Goal: Task Accomplishment & Management: Use online tool/utility

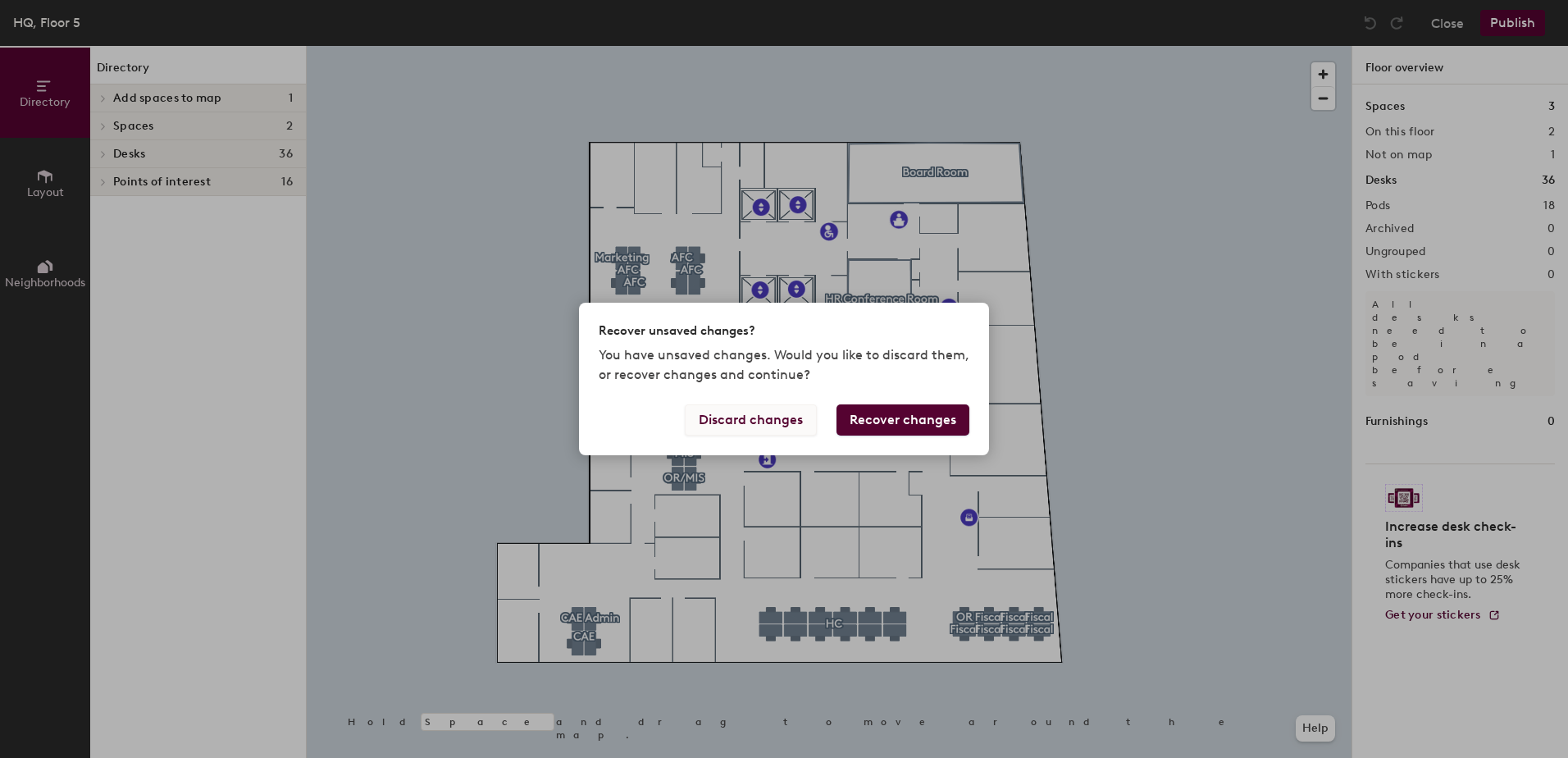
click at [723, 419] on button "Discard changes" at bounding box center [750, 419] width 132 height 32
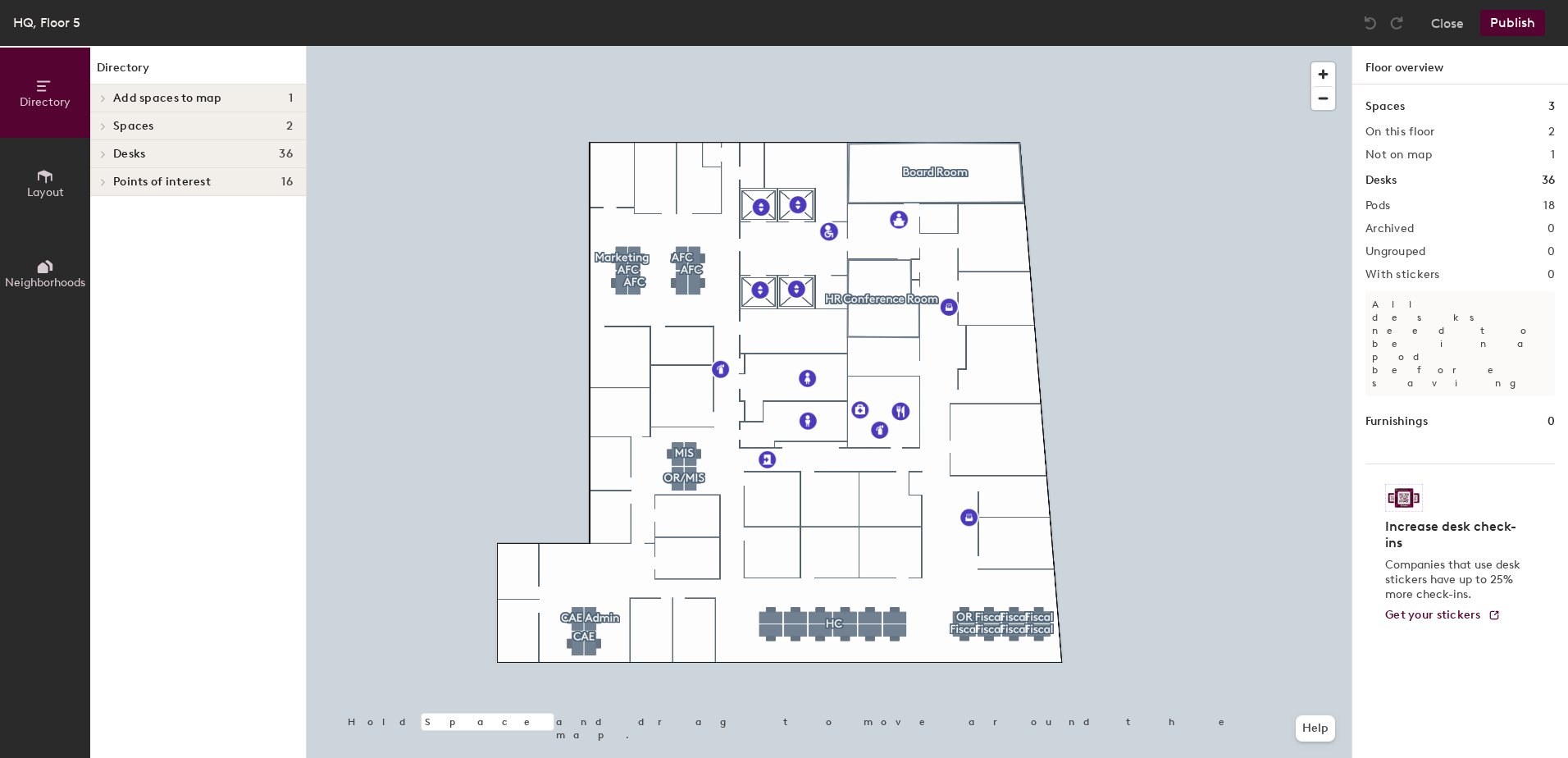
click at [30, 82] on button "Directory" at bounding box center [45, 93] width 90 height 90
click at [45, 85] on icon at bounding box center [44, 85] width 13 height 11
click at [1406, 484] on img at bounding box center [1403, 498] width 37 height 28
click at [140, 103] on span "Add spaces to map" at bounding box center [168, 99] width 109 height 13
click at [130, 175] on span "Desks" at bounding box center [128, 181] width 32 height 13
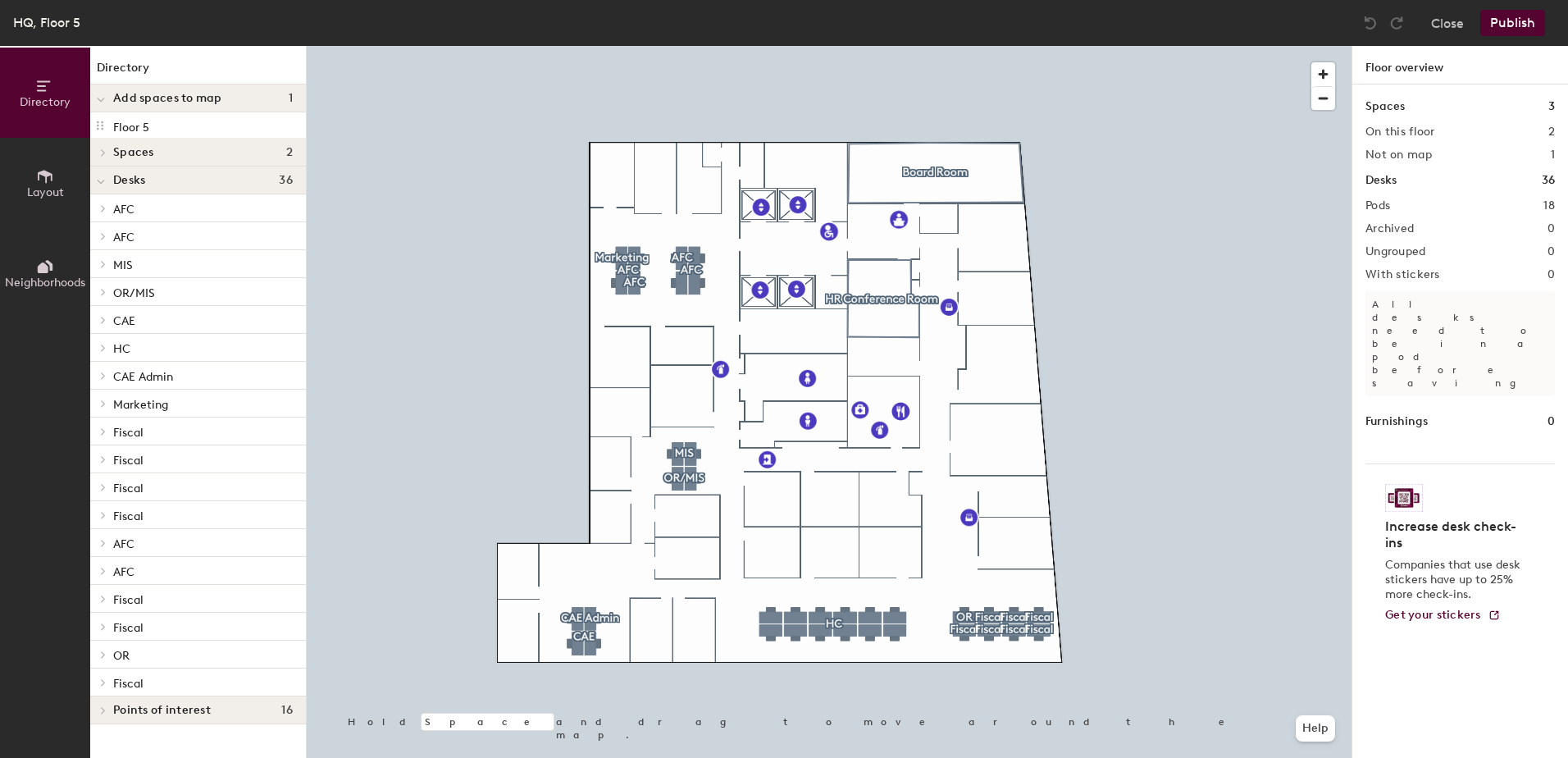
click at [115, 435] on span "Fiscal" at bounding box center [128, 433] width 31 height 14
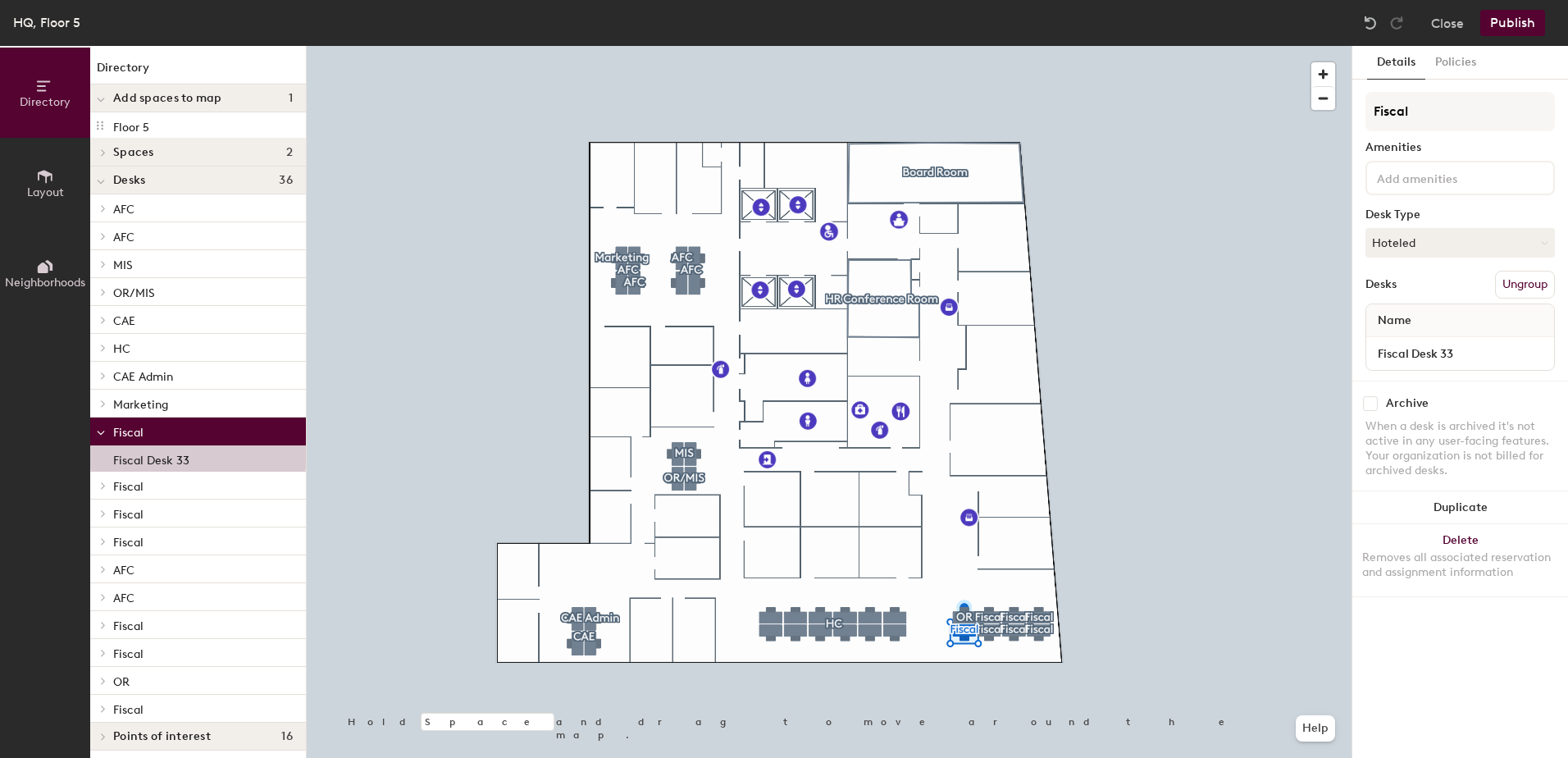
click at [1436, 327] on div "Name" at bounding box center [1461, 321] width 188 height 33
click at [1430, 320] on div "Name" at bounding box center [1461, 321] width 188 height 33
click at [1467, 346] on input "Fiscal Desk 33" at bounding box center [1460, 353] width 181 height 23
type input "3"
type input "Fiscal Desk #32"
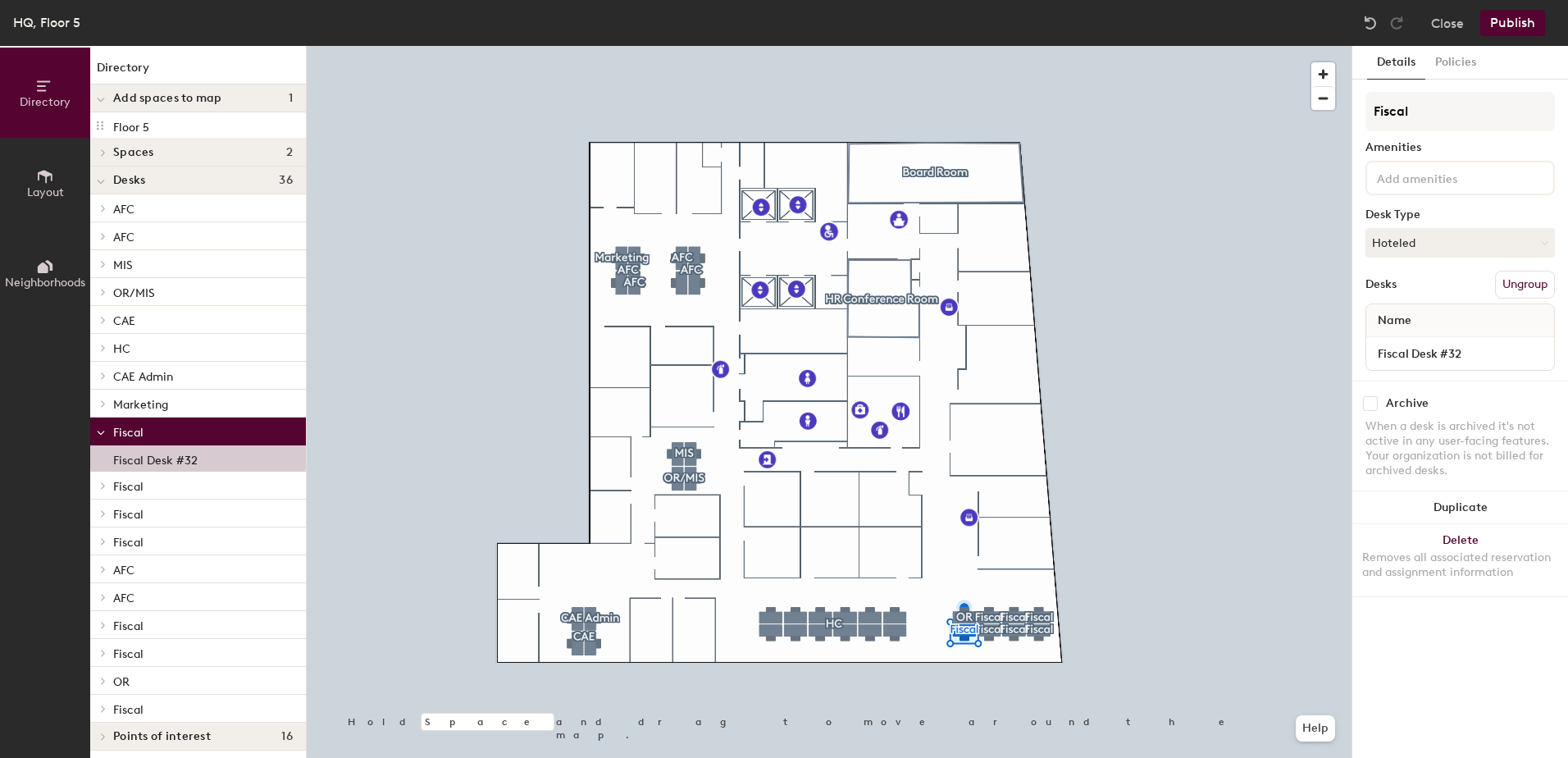
click at [1460, 181] on input at bounding box center [1447, 177] width 147 height 20
click at [1264, 46] on div at bounding box center [829, 46] width 1045 height 0
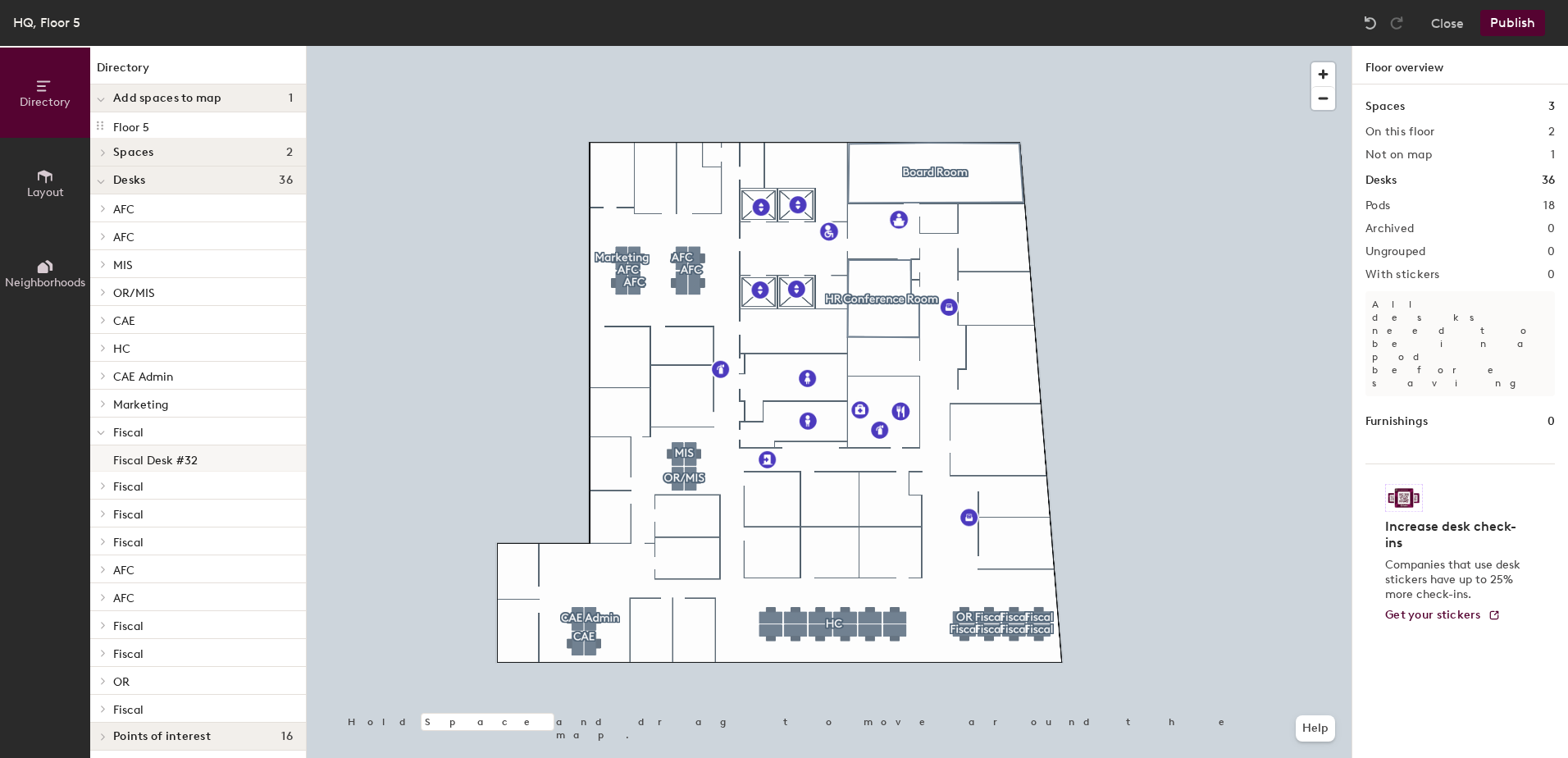
click at [208, 461] on div "Fiscal Desk #32" at bounding box center [197, 457] width 215 height 26
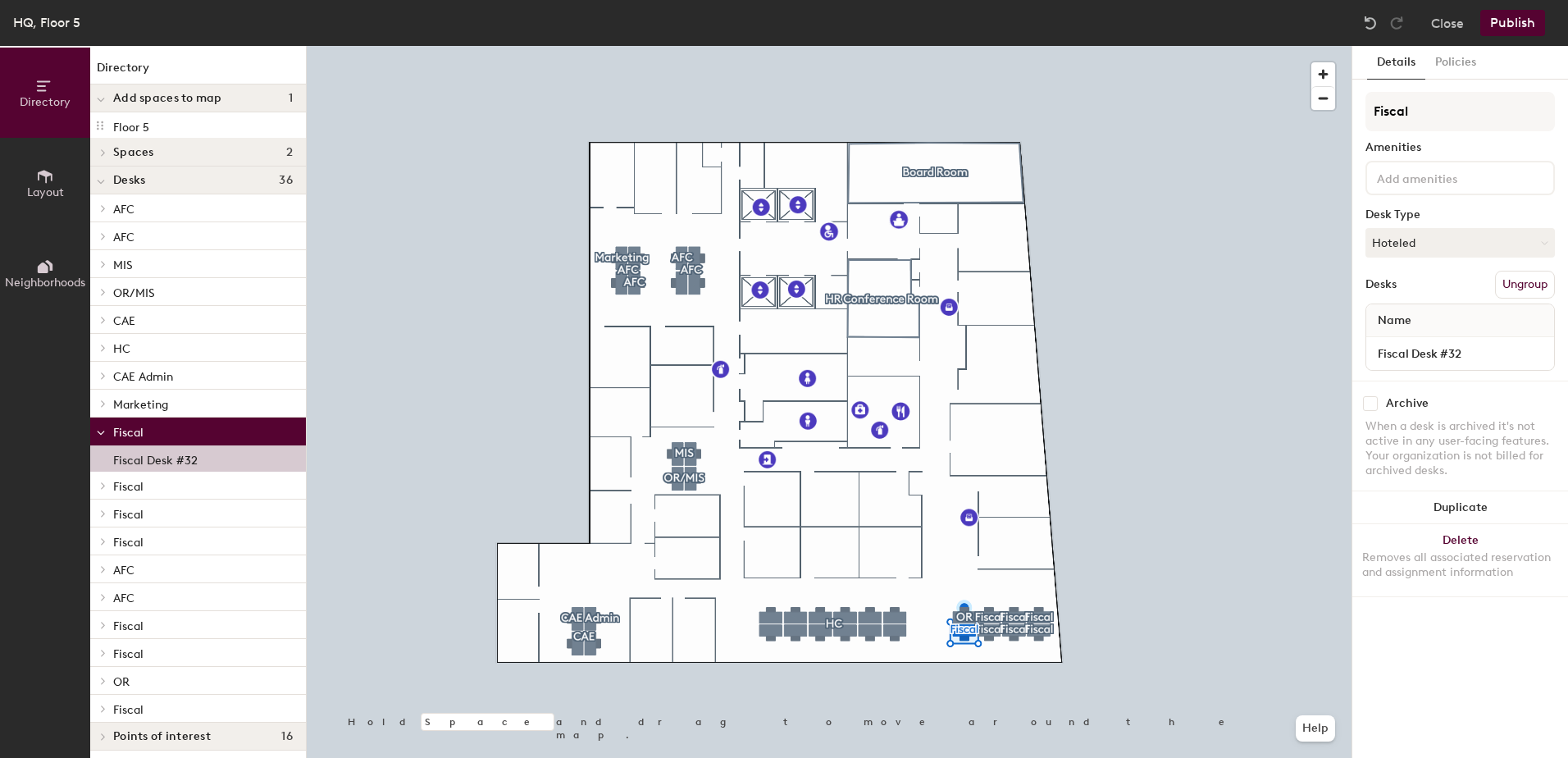
click at [206, 466] on div "Fiscal Desk #32" at bounding box center [197, 457] width 215 height 26
click at [171, 460] on p "Fiscal Desk #32" at bounding box center [155, 458] width 84 height 19
click at [1503, 346] on input "Fiscal Desk #32" at bounding box center [1460, 353] width 181 height 23
click at [430, 46] on div at bounding box center [829, 46] width 1045 height 0
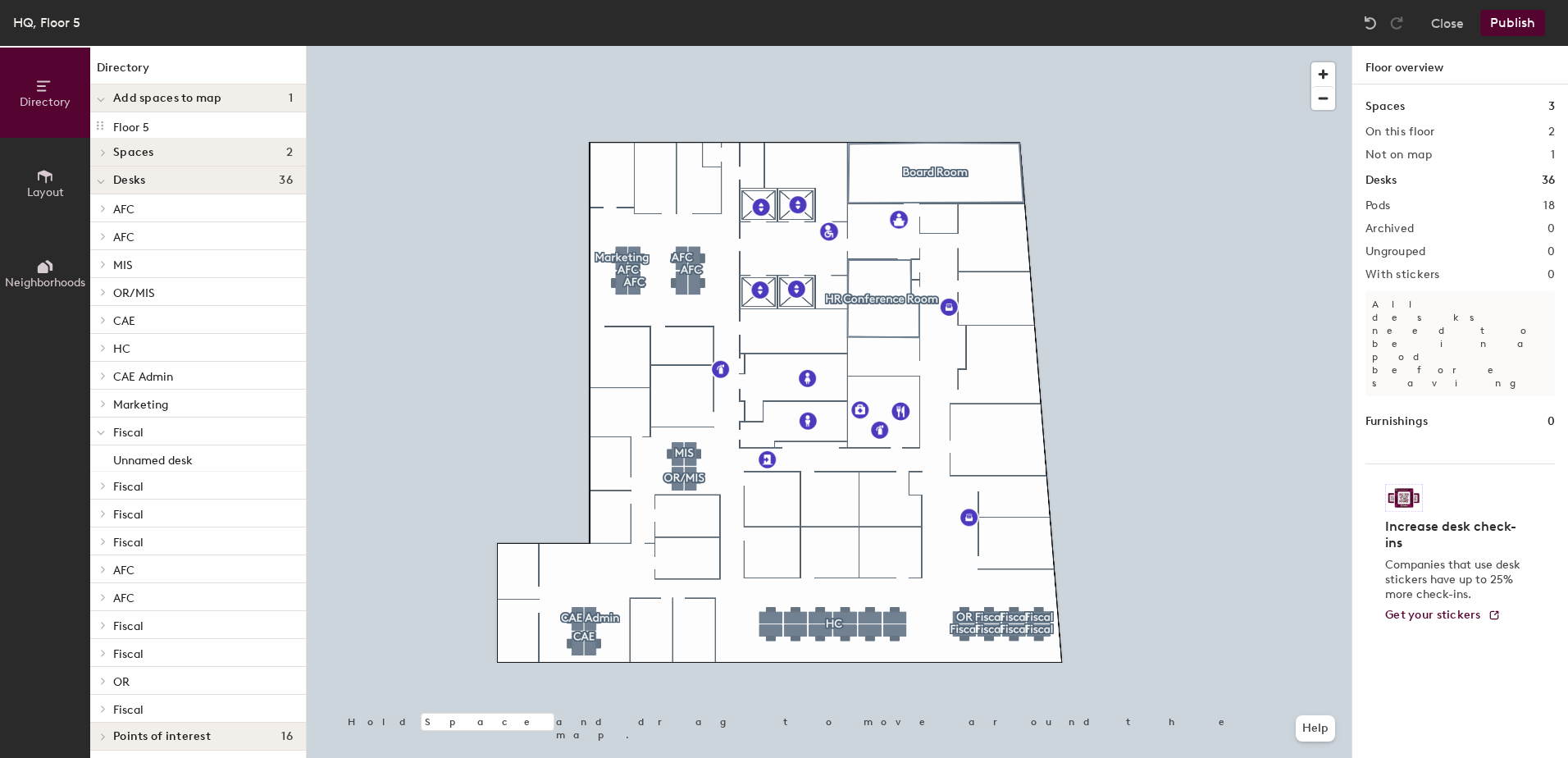
click at [180, 97] on span "Add spaces to map" at bounding box center [168, 99] width 109 height 13
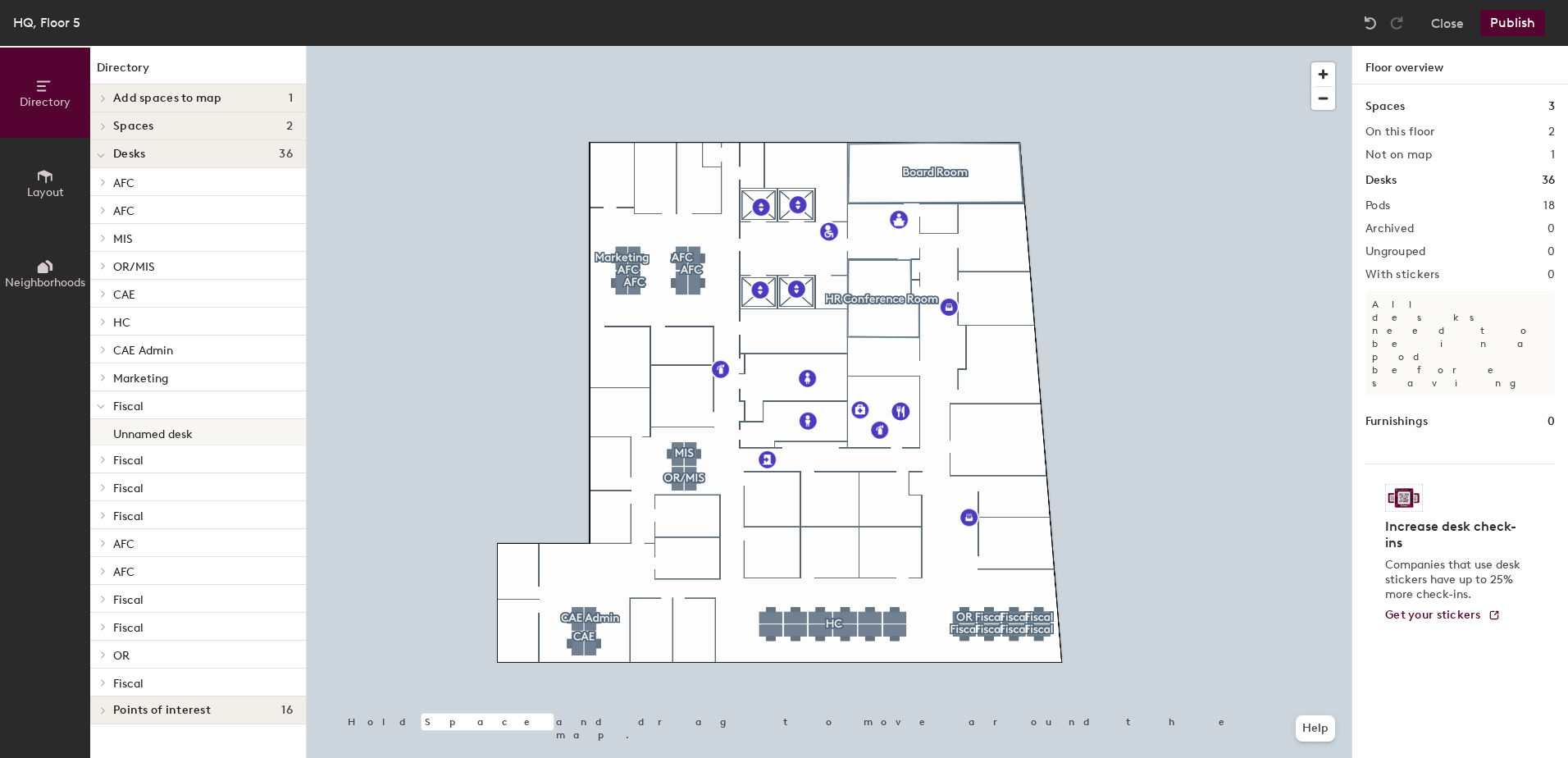
click at [152, 432] on p "Unnamed desk" at bounding box center [152, 432] width 79 height 19
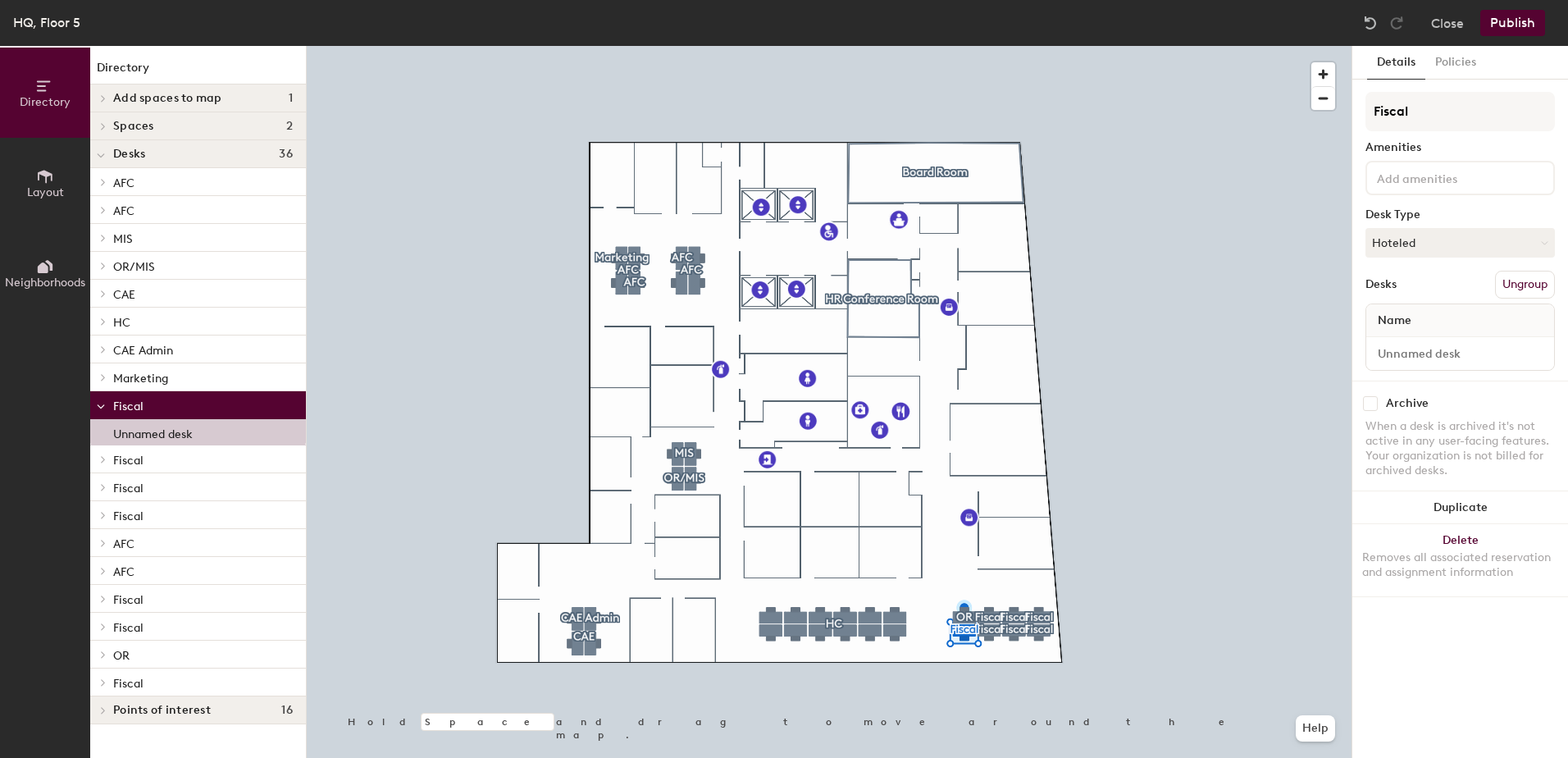
click at [43, 174] on icon at bounding box center [44, 176] width 14 height 13
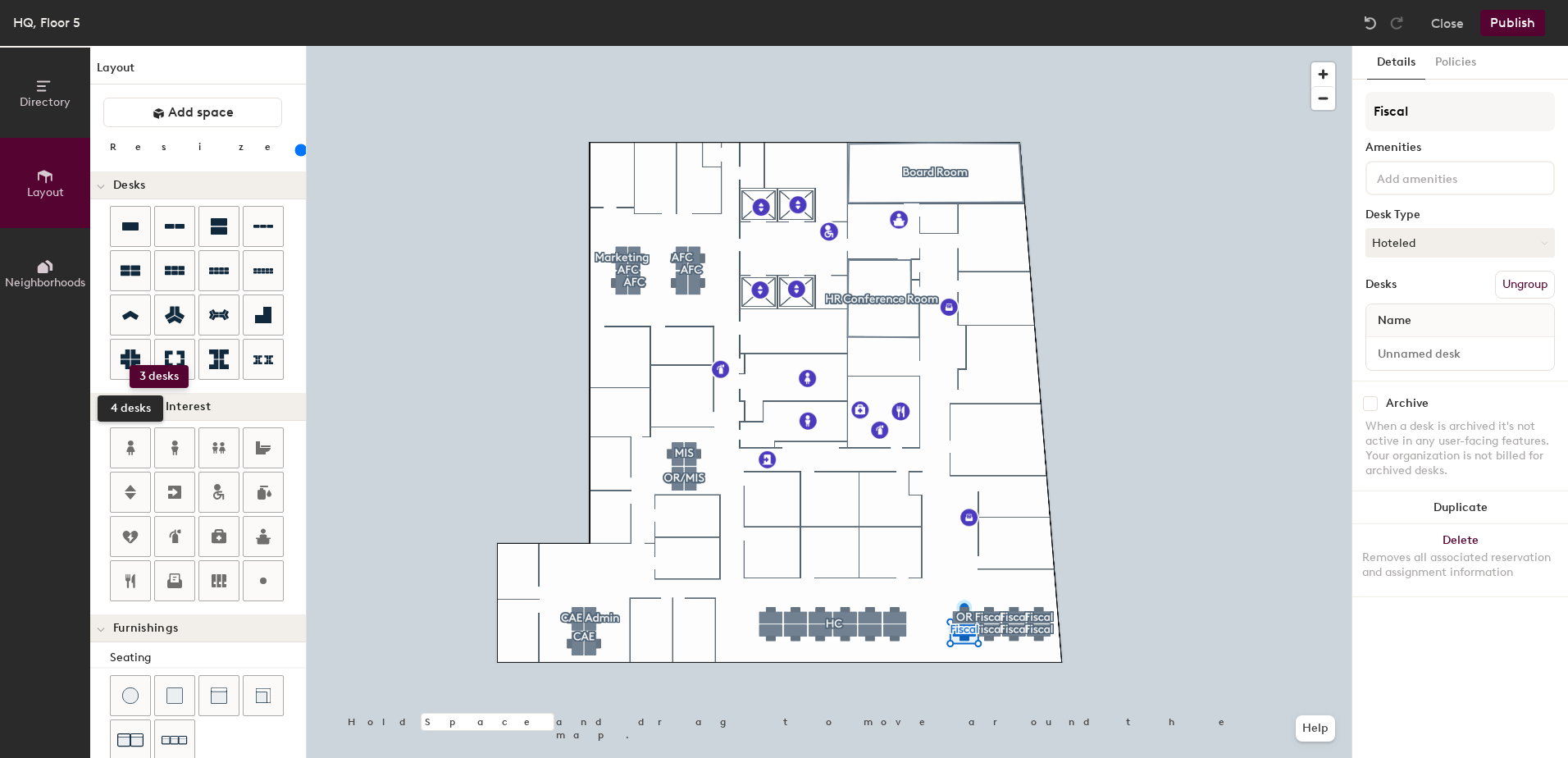
drag, startPoint x: 260, startPoint y: 226, endPoint x: 64, endPoint y: 407, distance: 266.8
click at [467, 46] on div at bounding box center [829, 46] width 1045 height 0
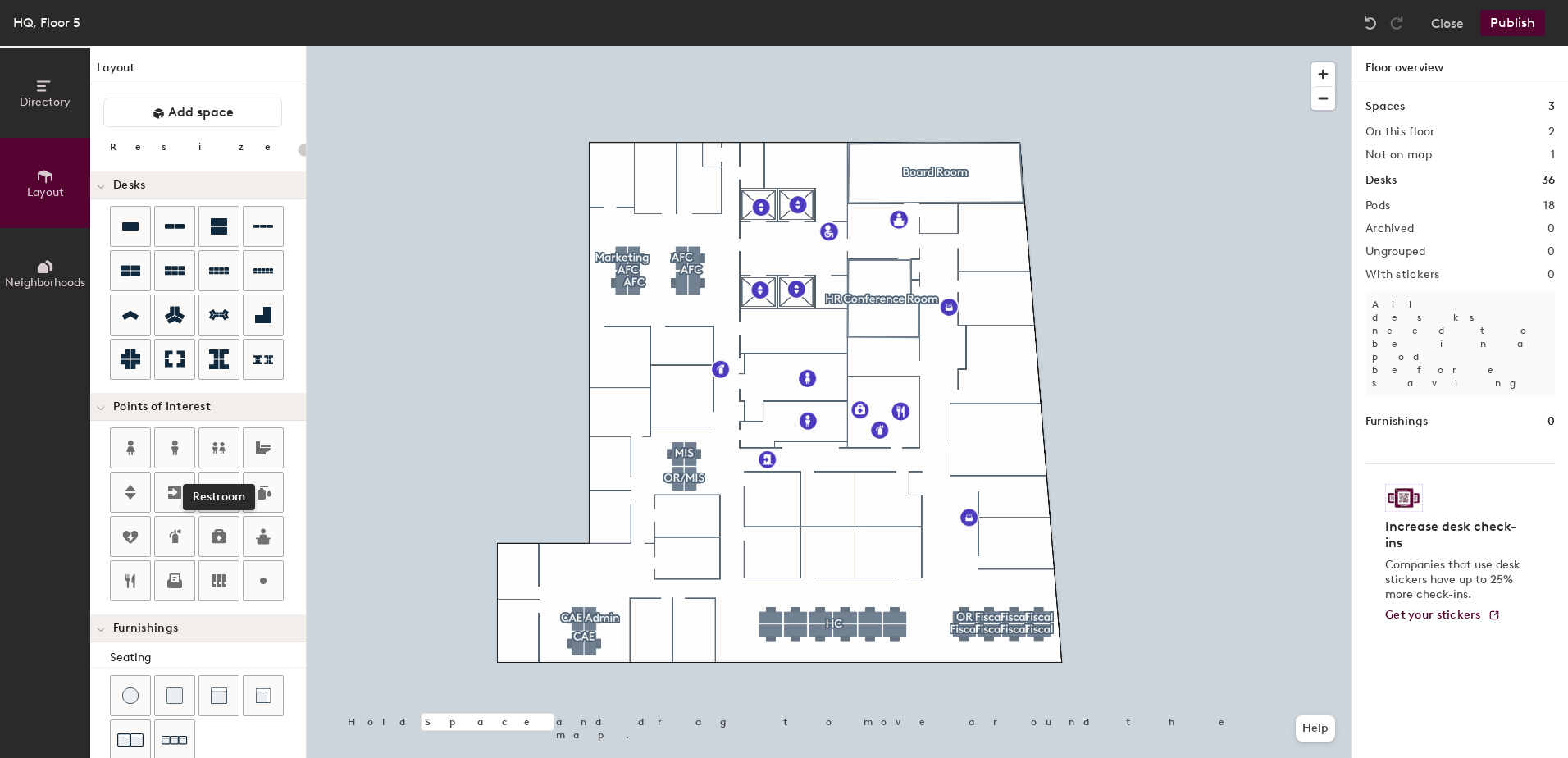
type input "20"
